Goal: Information Seeking & Learning: Find specific fact

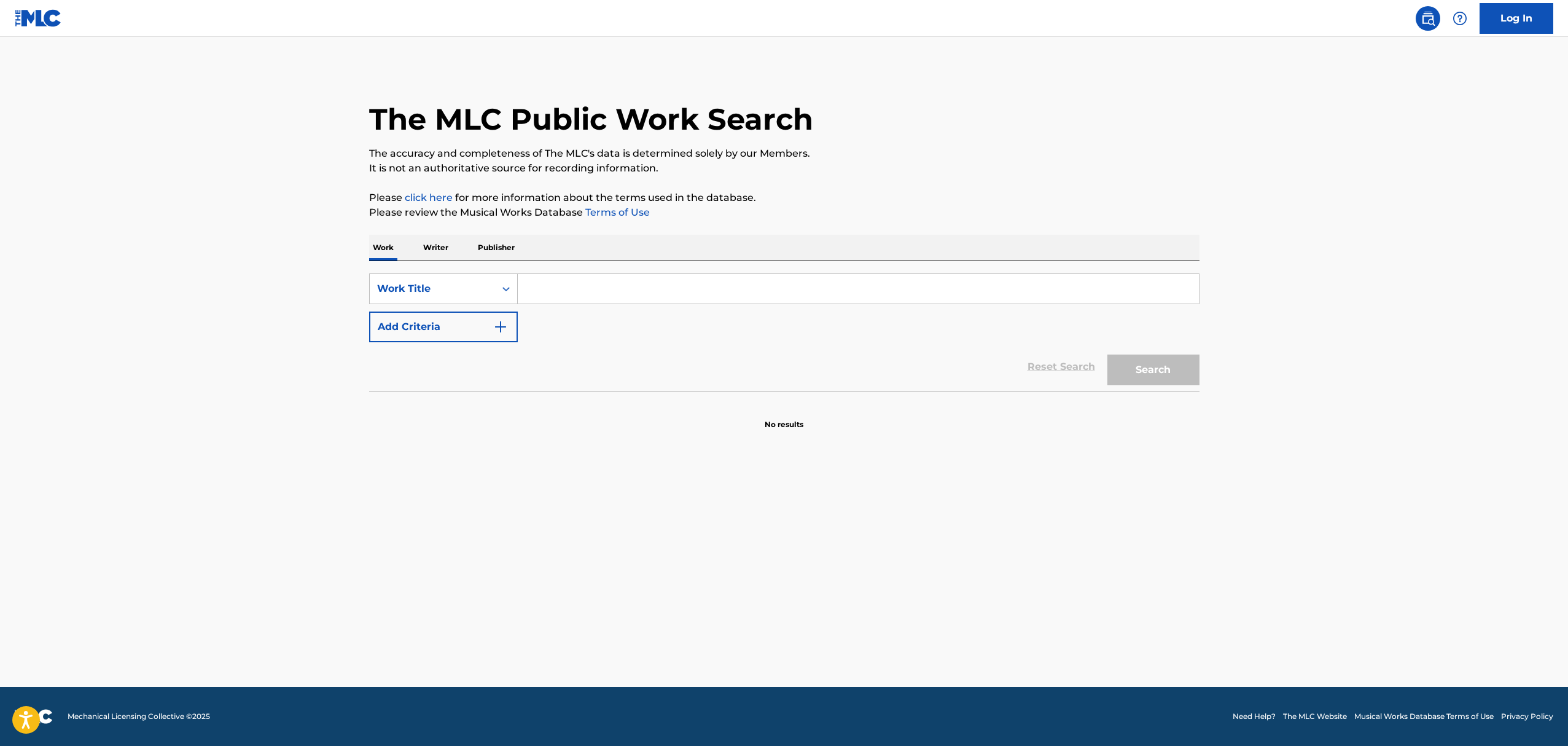
click at [563, 287] on input "Search Form" at bounding box center [858, 289] width 681 height 30
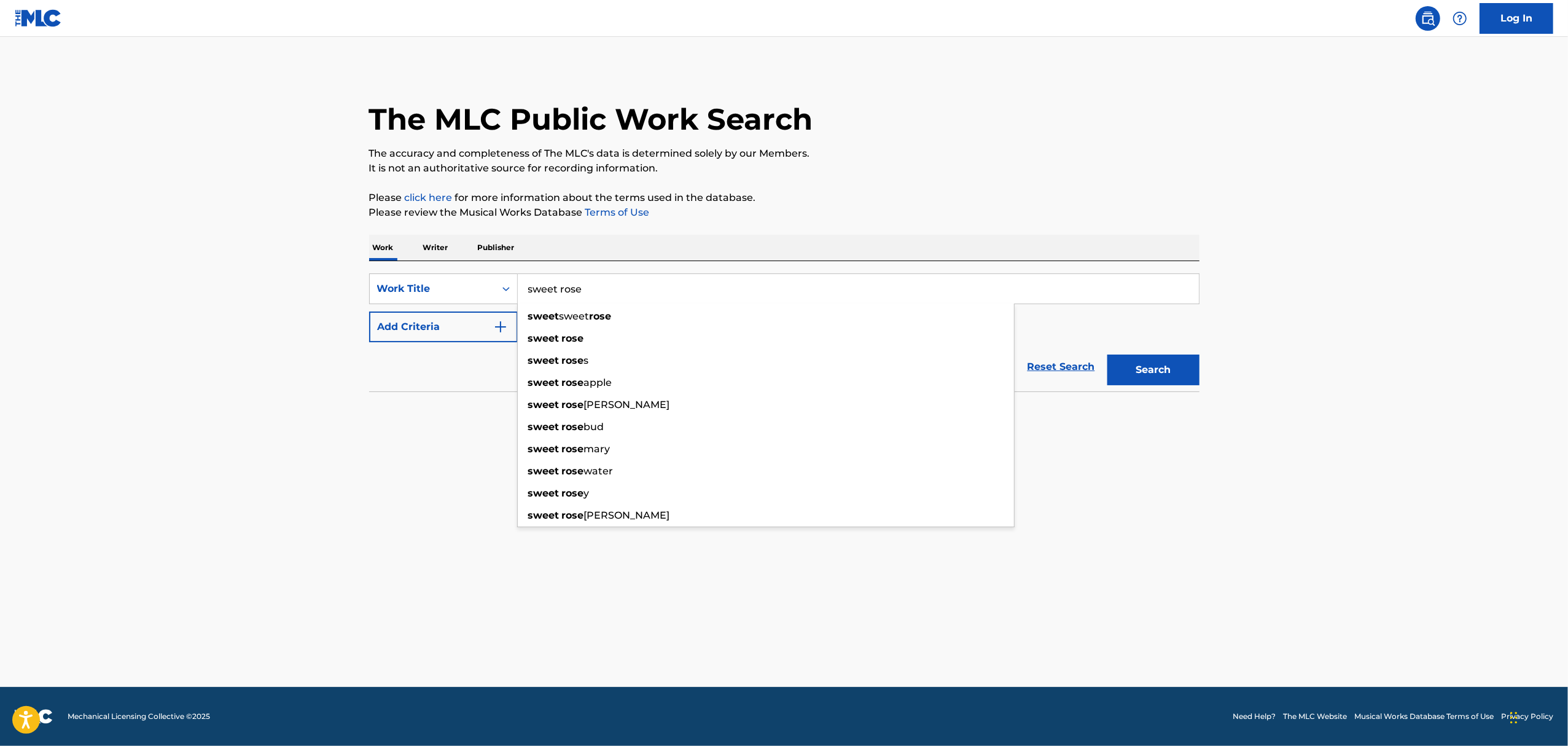
type input "sweet rose"
click at [123, 273] on main "The MLC Public Work Search The accuracy and completeness of The MLC's data is d…" at bounding box center [784, 362] width 1568 height 650
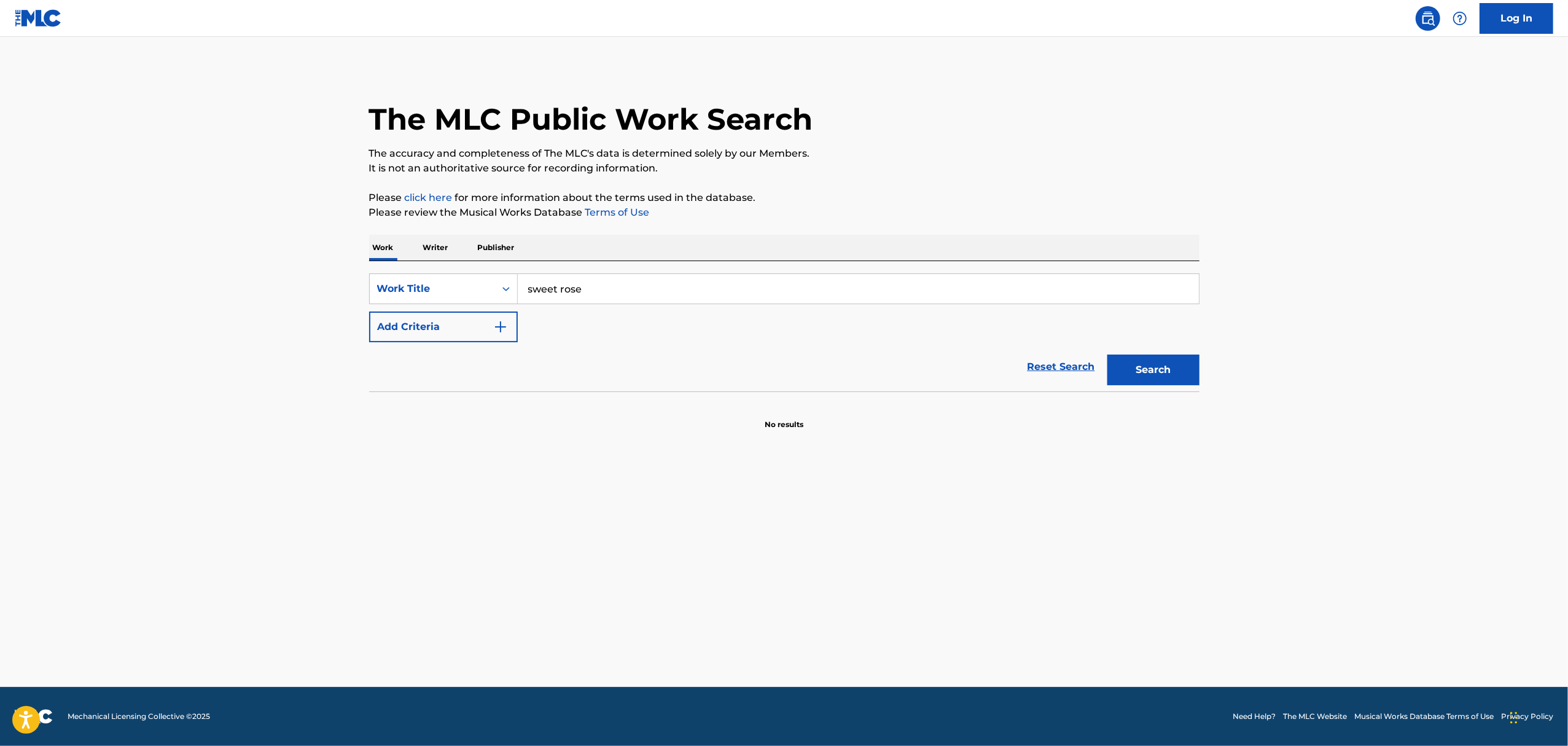
click at [441, 320] on button "Add Criteria" at bounding box center [443, 326] width 149 height 30
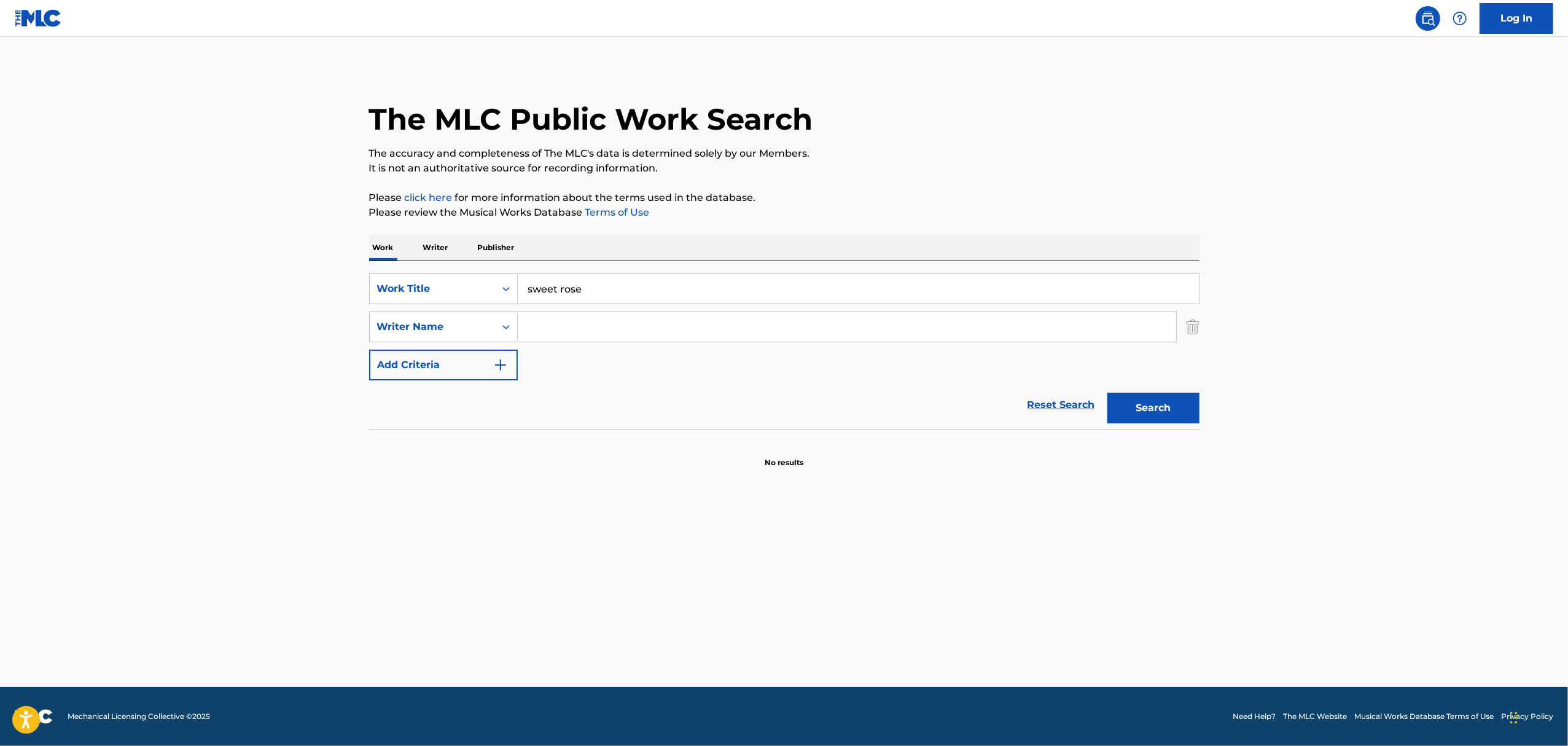
click at [631, 328] on input "Search Form" at bounding box center [846, 327] width 658 height 30
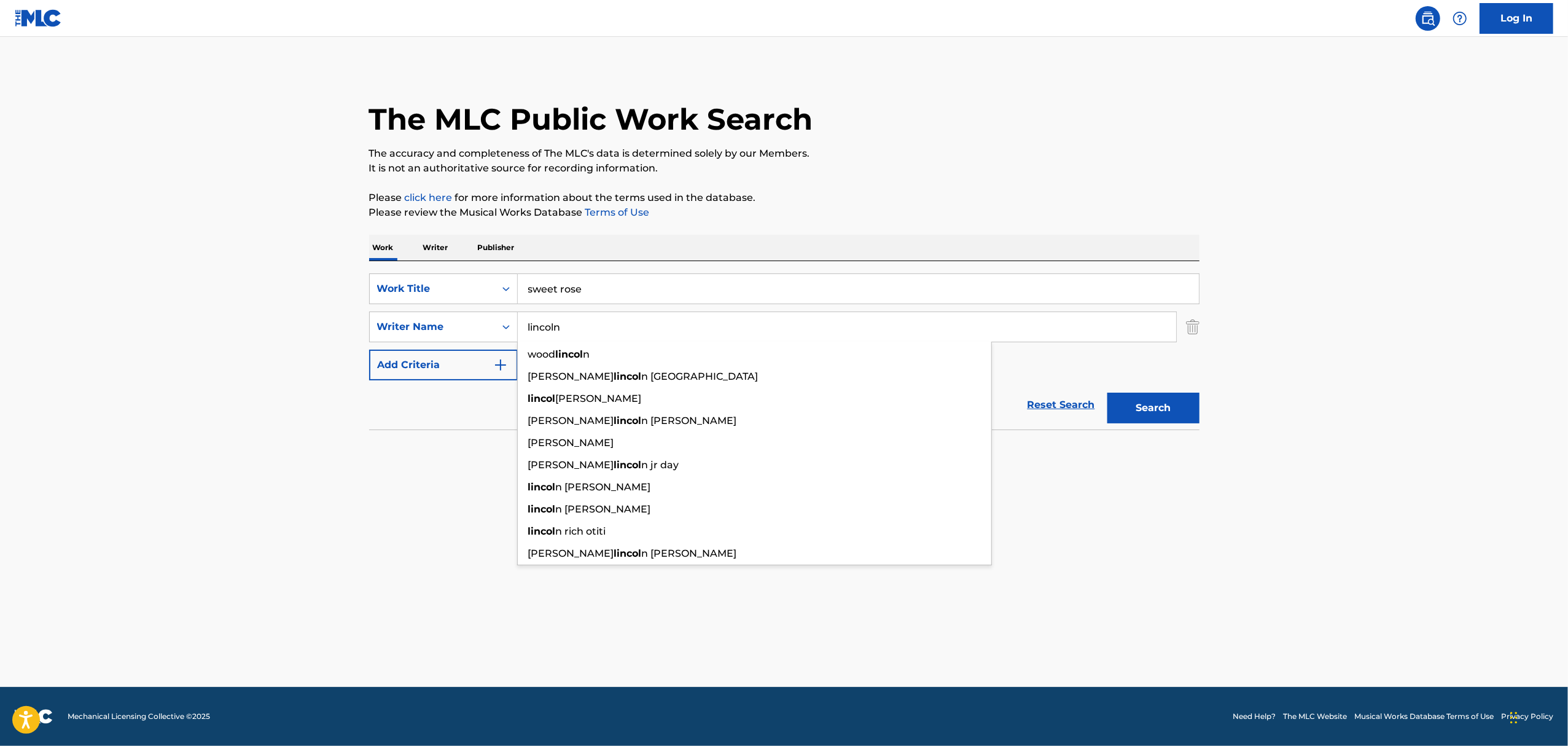
type input "lincoln"
click at [1107, 393] on button "Search" at bounding box center [1153, 407] width 92 height 30
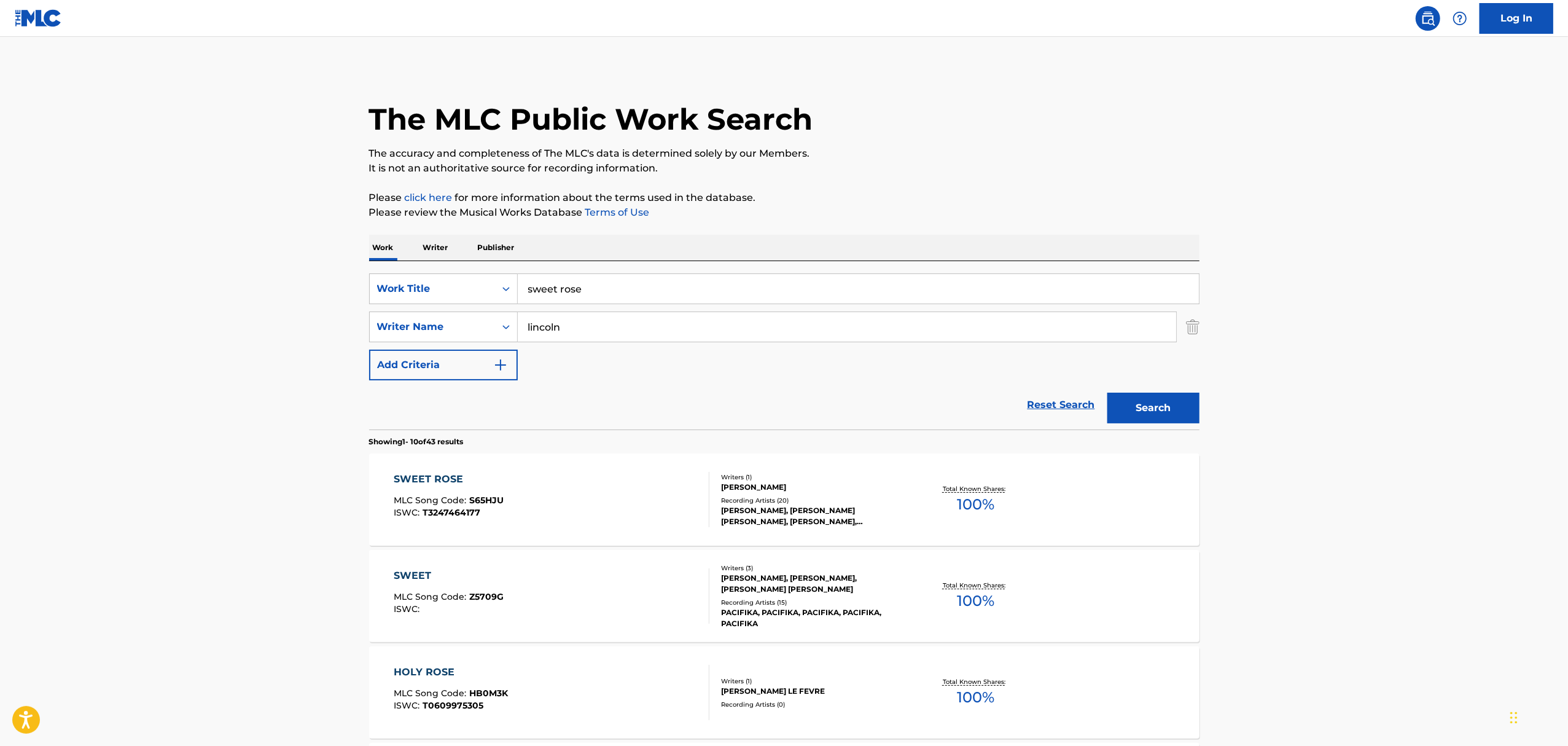
click at [475, 476] on div "SWEET ROSE" at bounding box center [449, 479] width 110 height 15
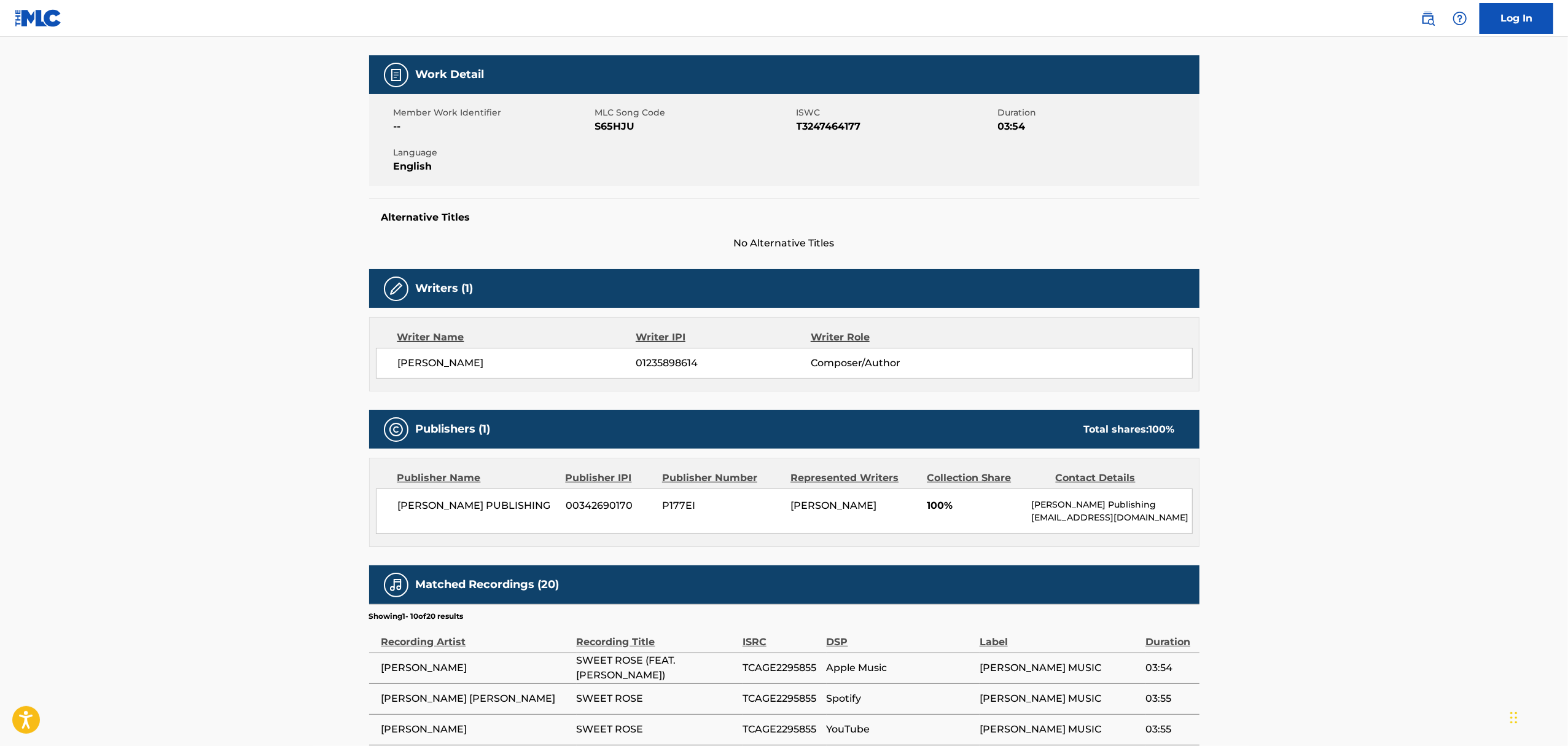
scroll to position [246, 0]
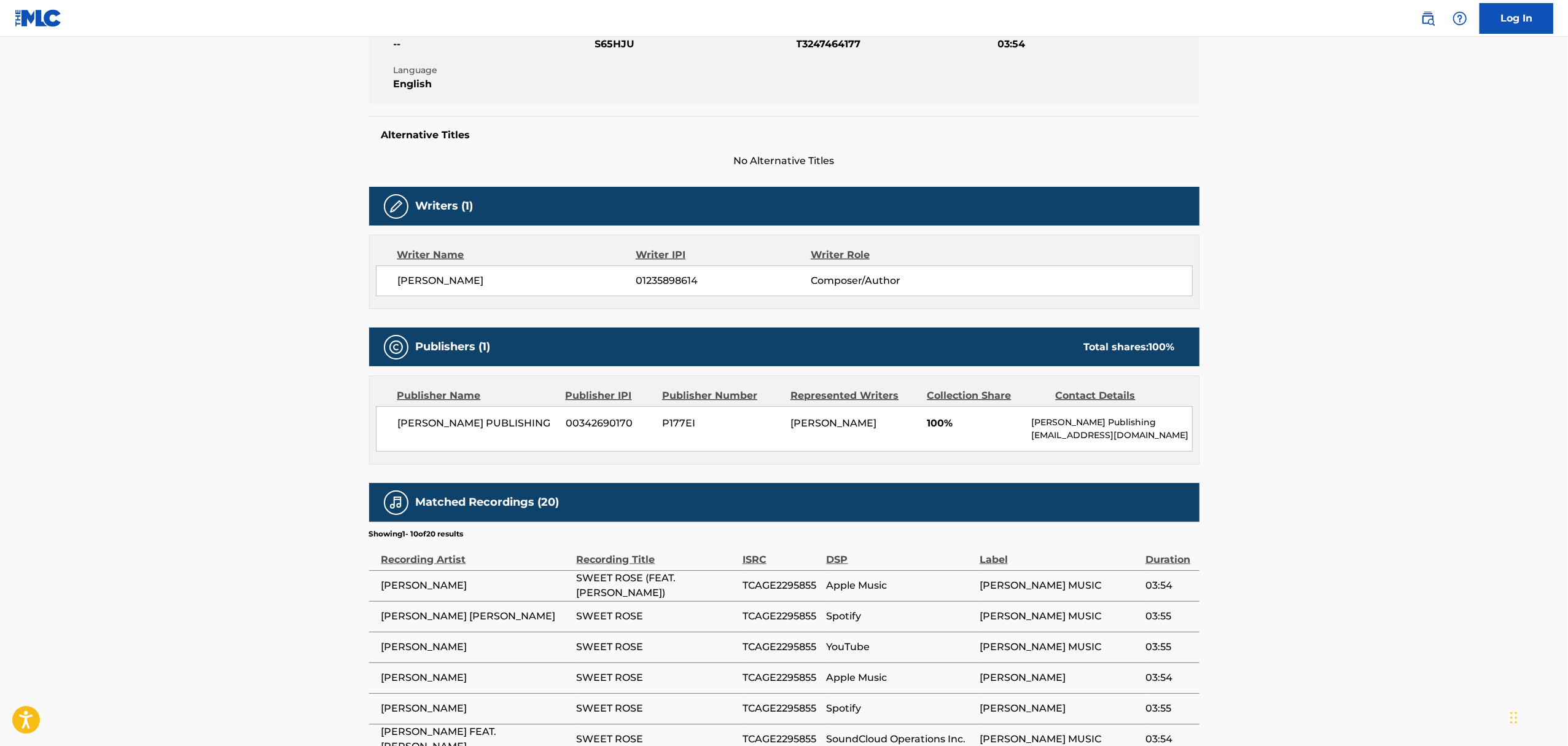
click at [476, 425] on span "[PERSON_NAME] PUBLISHING" at bounding box center [477, 423] width 159 height 15
copy div "[PERSON_NAME] PUBLISHING"
click at [499, 416] on div "[PERSON_NAME] PUBLISHING 00342690170 P177EI [PERSON_NAME] 100% [PERSON_NAME] Pu…" at bounding box center [784, 428] width 817 height 45
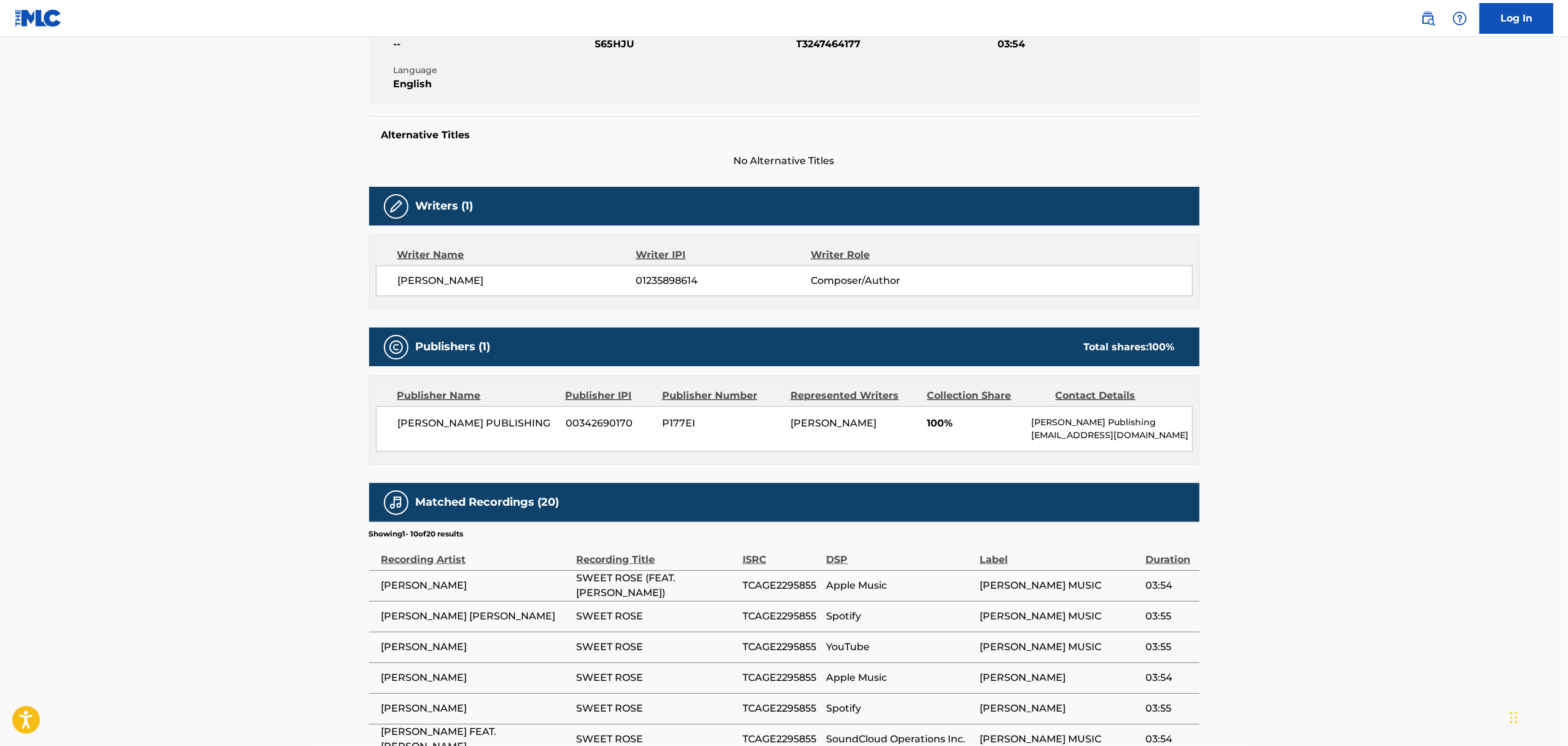
click at [492, 418] on span "[PERSON_NAME] PUBLISHING" at bounding box center [477, 423] width 159 height 15
copy div "[PERSON_NAME] PUBLISHING"
click at [861, 433] on div "[PERSON_NAME] PUBLISHING 00342690170 P177EI [PERSON_NAME] 100% [PERSON_NAME] Pu…" at bounding box center [784, 428] width 817 height 45
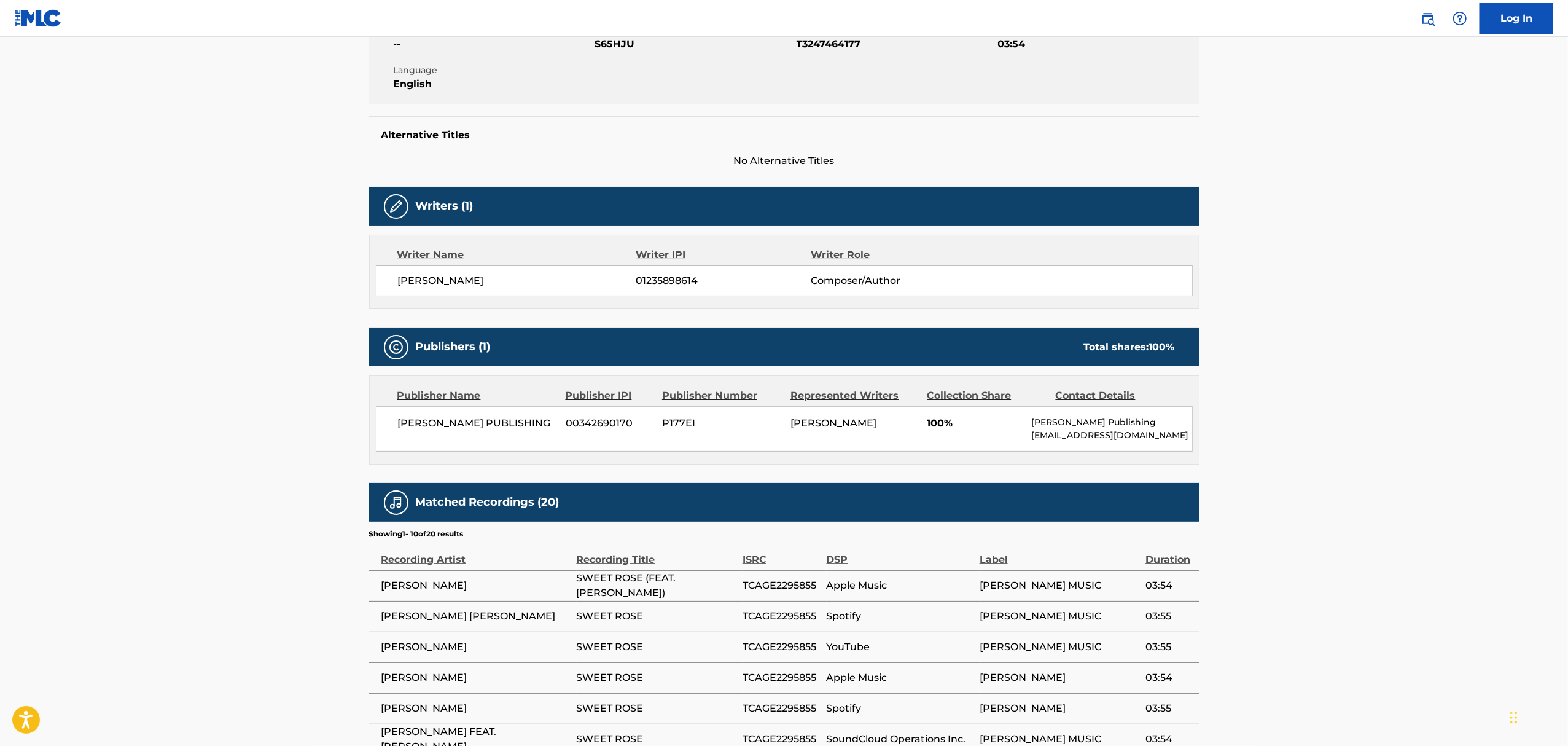
click at [867, 425] on span "[PERSON_NAME]" at bounding box center [833, 422] width 86 height 11
copy span "[PERSON_NAME]"
click at [858, 435] on div "[PERSON_NAME] PUBLISHING 00342690170 P177EI [PERSON_NAME] 100% [PERSON_NAME] Pu…" at bounding box center [784, 428] width 817 height 45
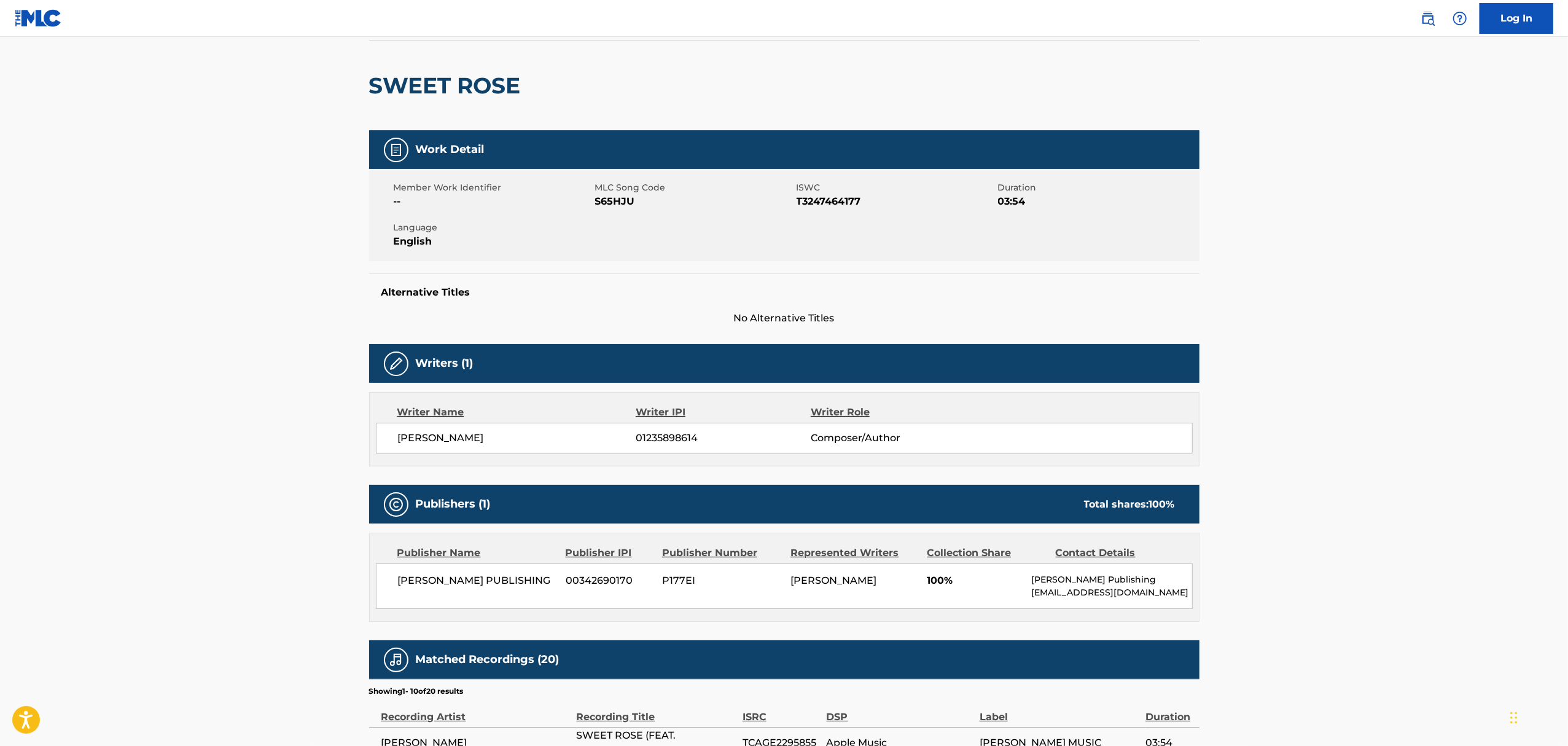
scroll to position [0, 0]
